Goal: Task Accomplishment & Management: Manage account settings

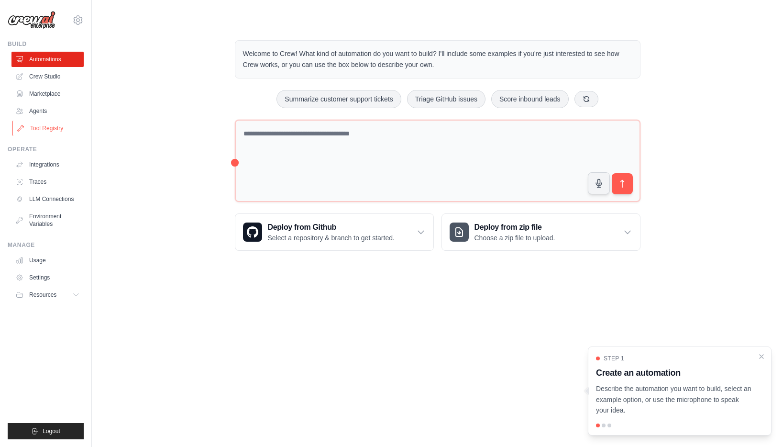
click at [65, 129] on link "Tool Registry" at bounding box center [48, 128] width 72 height 15
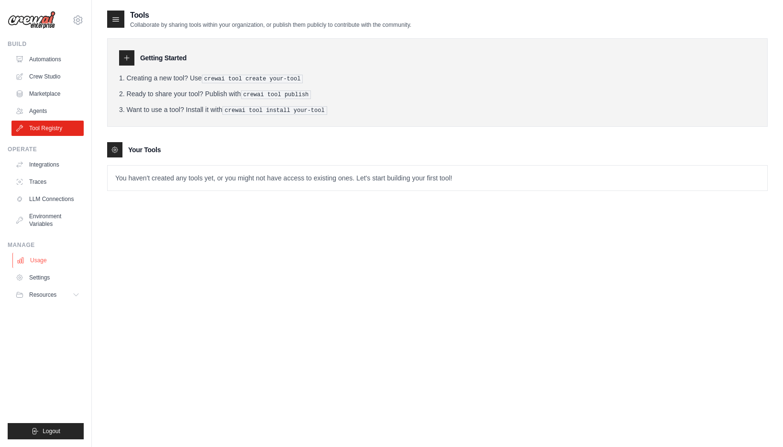
click at [51, 263] on link "Usage" at bounding box center [48, 259] width 72 height 15
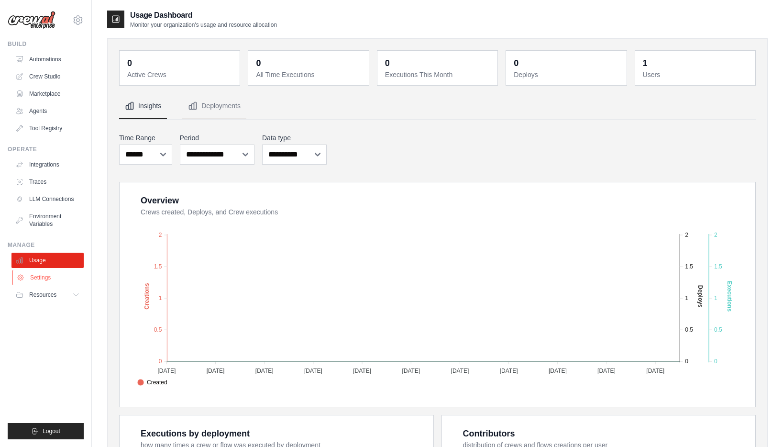
click at [44, 276] on link "Settings" at bounding box center [48, 277] width 72 height 15
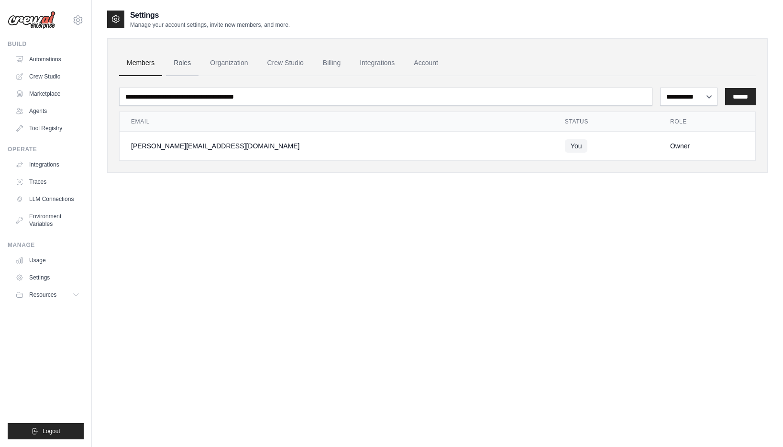
click at [187, 60] on link "Roles" at bounding box center [182, 63] width 33 height 26
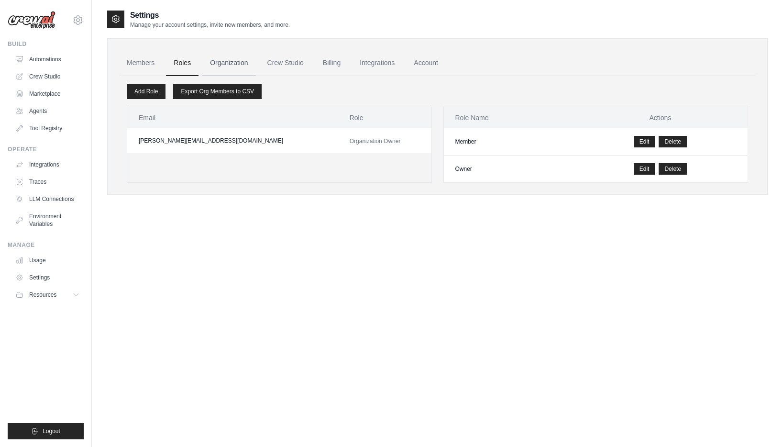
click at [225, 62] on link "Organization" at bounding box center [228, 63] width 53 height 26
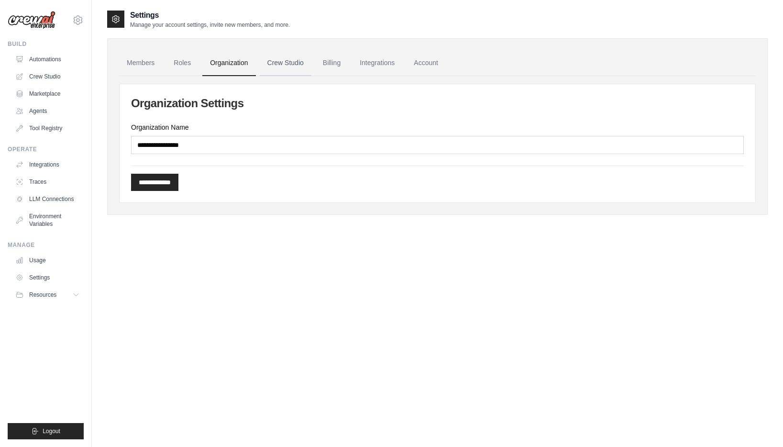
click at [287, 62] on link "Crew Studio" at bounding box center [286, 63] width 52 height 26
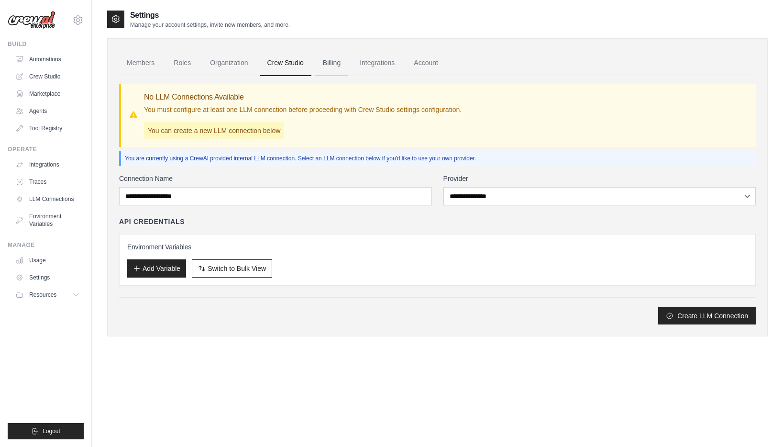
click at [333, 63] on link "Billing" at bounding box center [331, 63] width 33 height 26
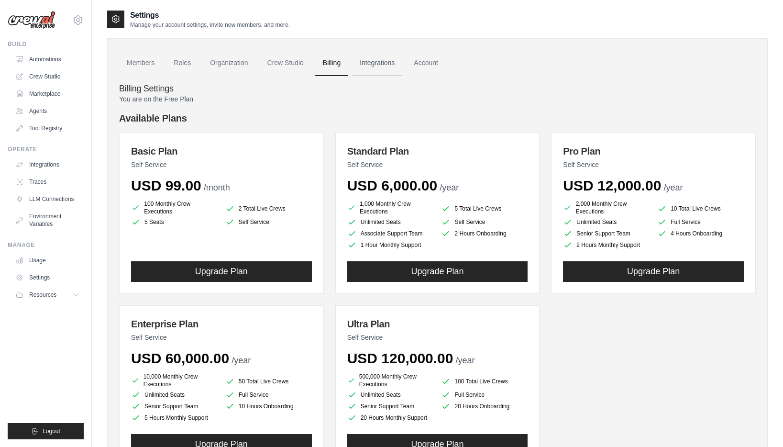
click at [363, 61] on link "Integrations" at bounding box center [377, 63] width 50 height 26
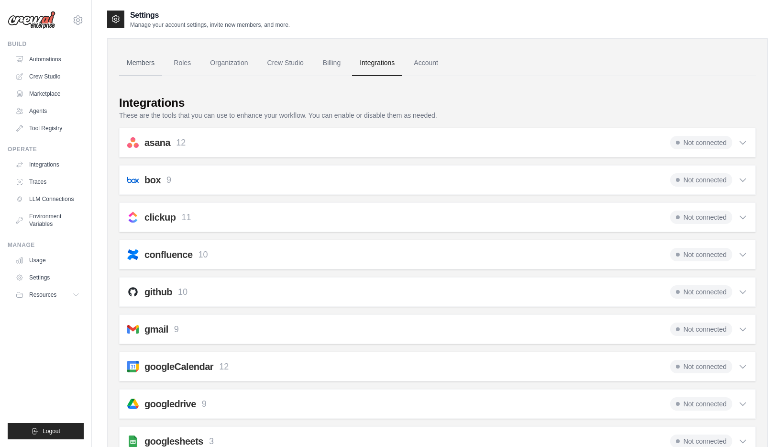
click at [150, 67] on link "Members" at bounding box center [140, 63] width 43 height 26
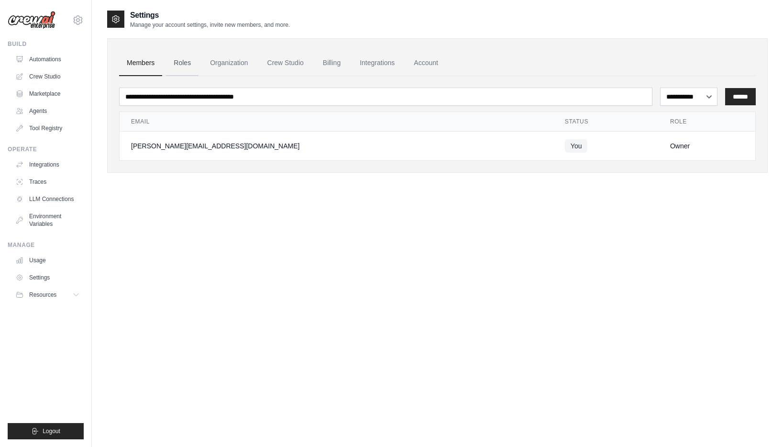
click at [187, 63] on link "Roles" at bounding box center [182, 63] width 33 height 26
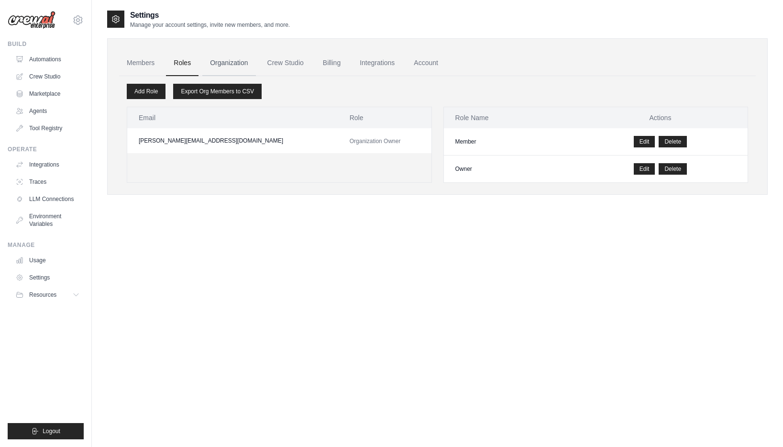
click at [227, 66] on link "Organization" at bounding box center [228, 63] width 53 height 26
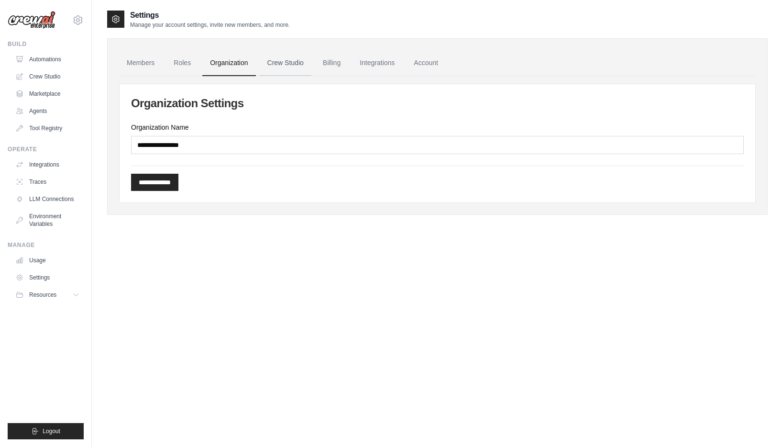
click at [270, 65] on link "Crew Studio" at bounding box center [286, 63] width 52 height 26
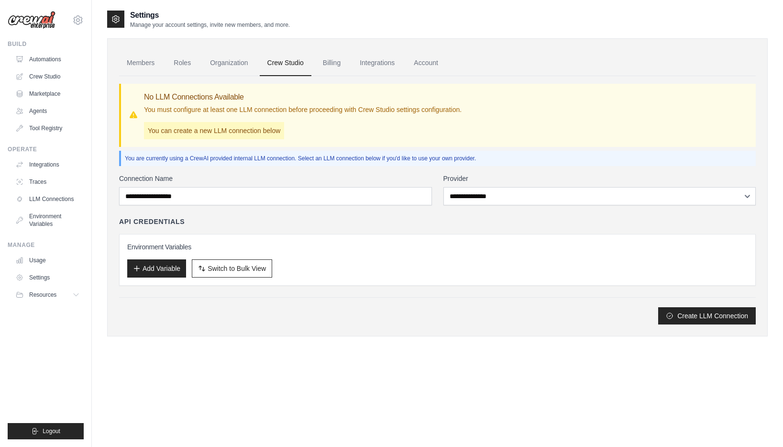
click at [337, 67] on link "Billing" at bounding box center [331, 63] width 33 height 26
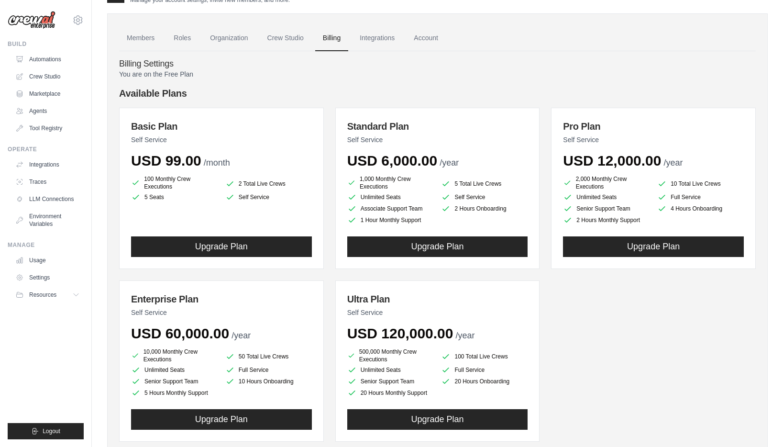
scroll to position [14, 0]
